Goal: Navigation & Orientation: Find specific page/section

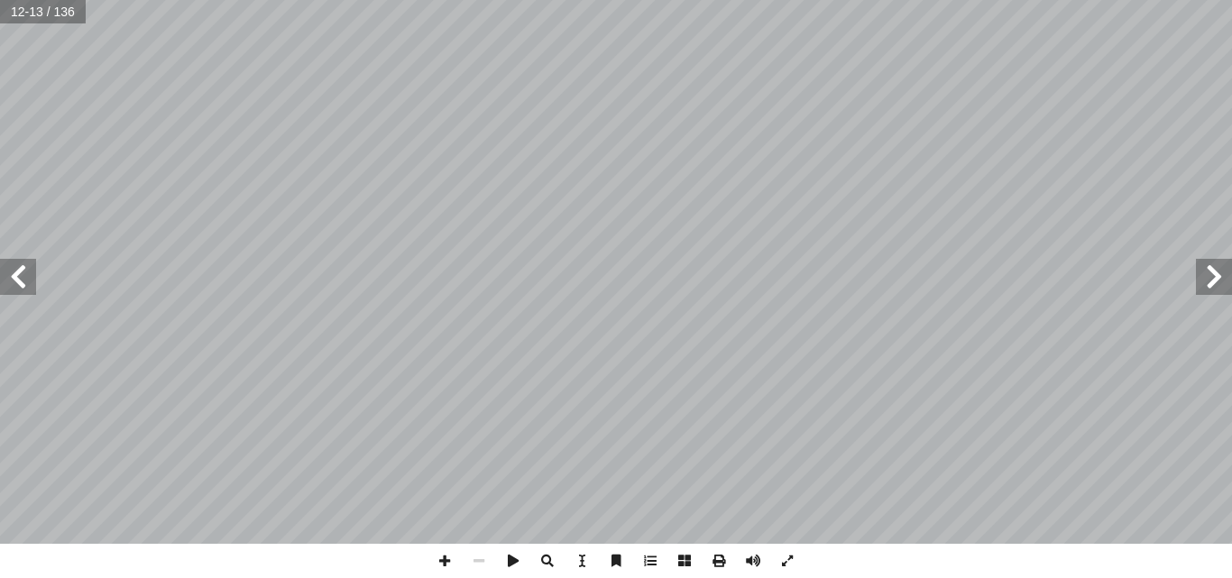
click at [21, 267] on span at bounding box center [18, 277] width 36 height 36
click at [1217, 290] on span at bounding box center [1214, 277] width 36 height 36
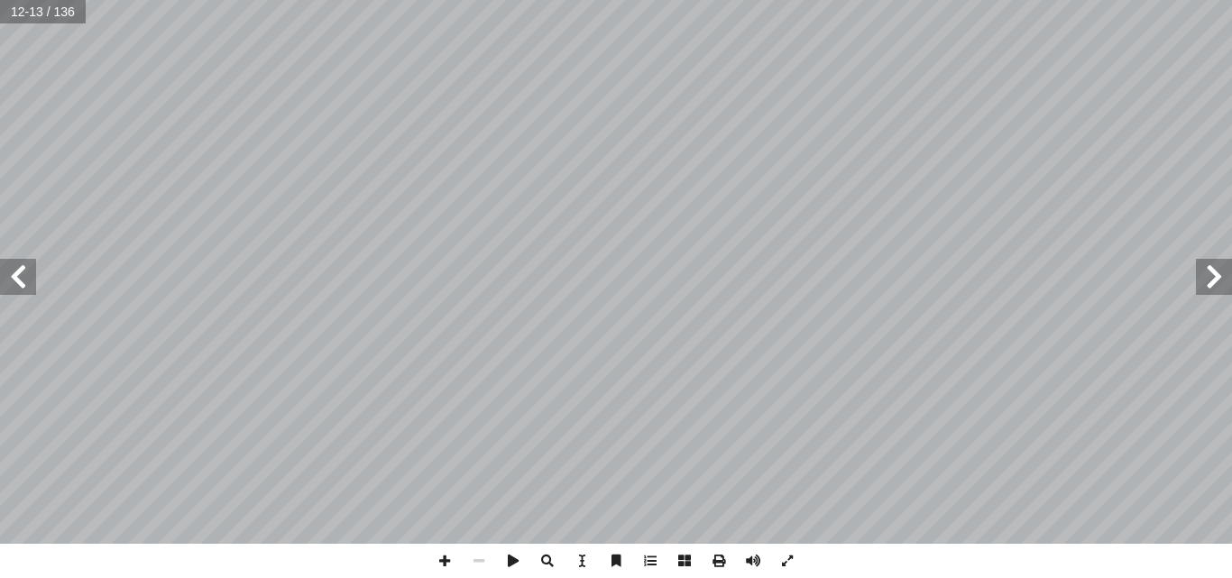
click at [1217, 290] on span at bounding box center [1214, 277] width 36 height 36
click at [20, 284] on span at bounding box center [18, 277] width 36 height 36
